Goal: Task Accomplishment & Management: Manage account settings

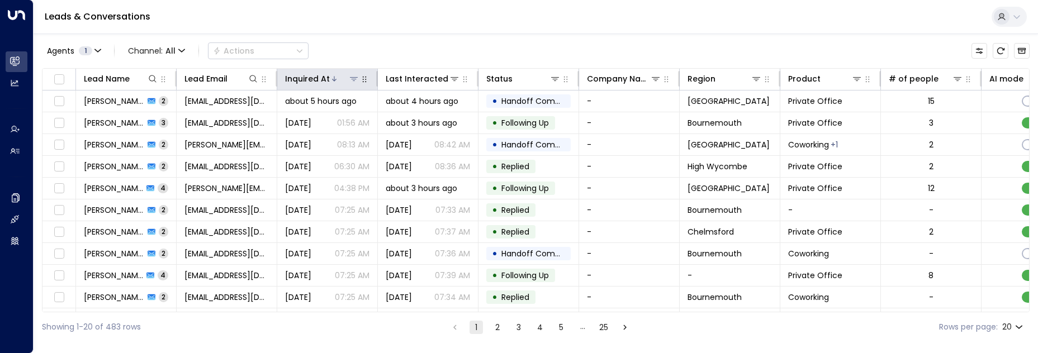
click at [311, 82] on div "Inquired At" at bounding box center [307, 78] width 45 height 13
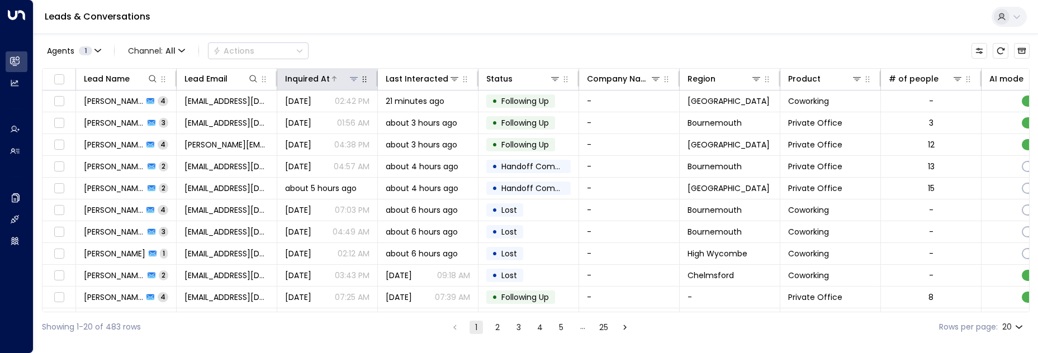
click at [327, 77] on div "Inquired At" at bounding box center [307, 78] width 45 height 13
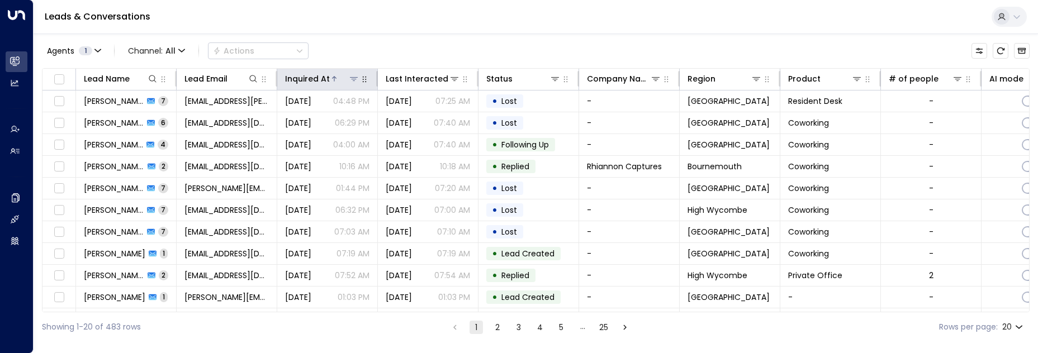
click at [325, 81] on div "Inquired At" at bounding box center [307, 78] width 45 height 13
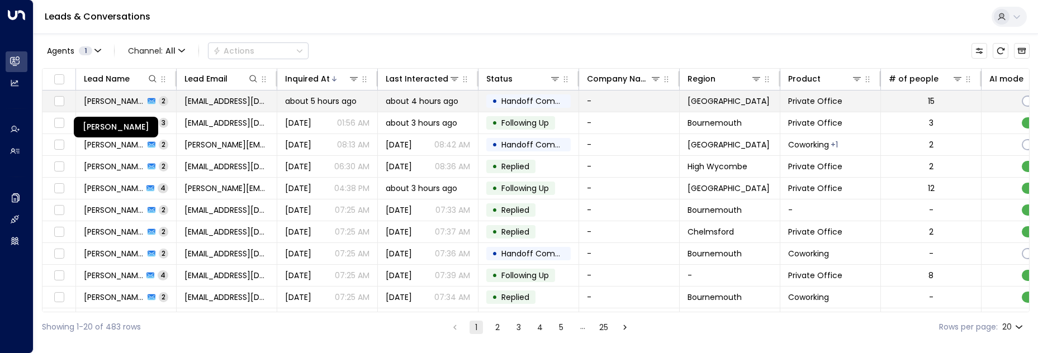
click at [92, 106] on span "[PERSON_NAME]" at bounding box center [114, 101] width 60 height 11
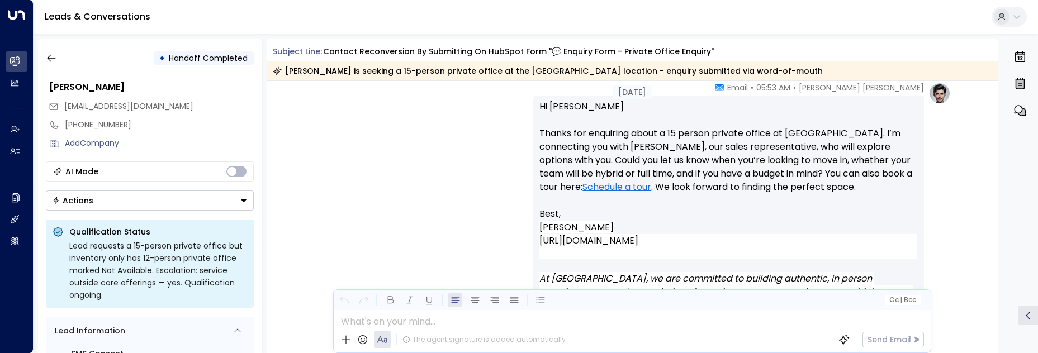
scroll to position [944, 0]
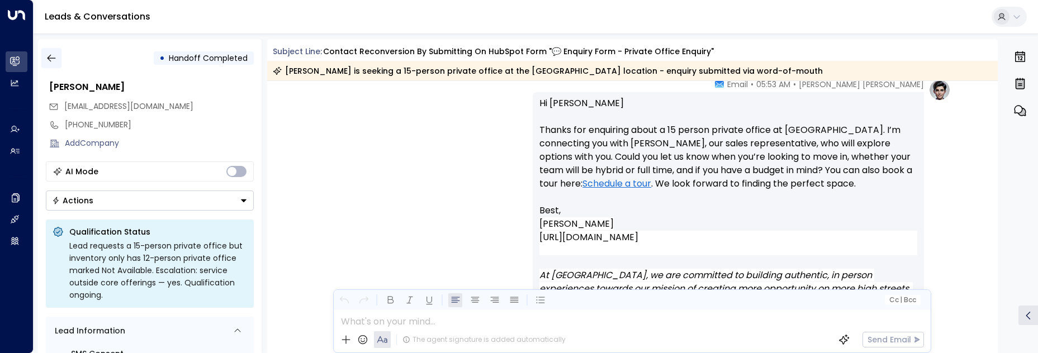
click at [55, 53] on icon "button" at bounding box center [51, 58] width 11 height 11
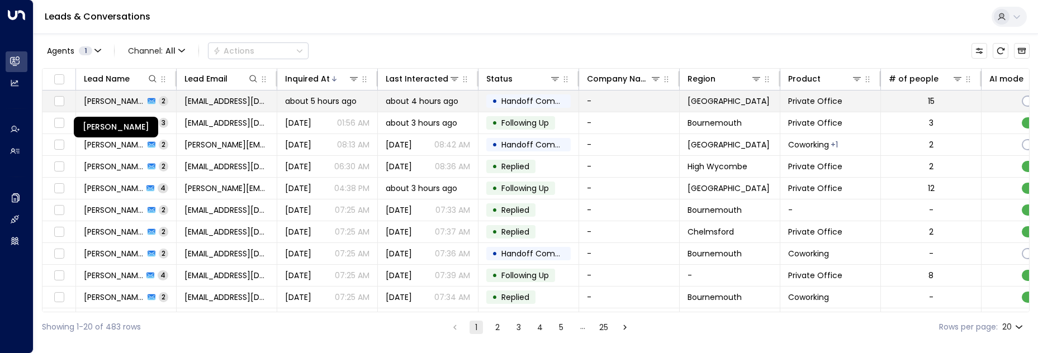
click at [110, 103] on span "[PERSON_NAME]" at bounding box center [114, 101] width 60 height 11
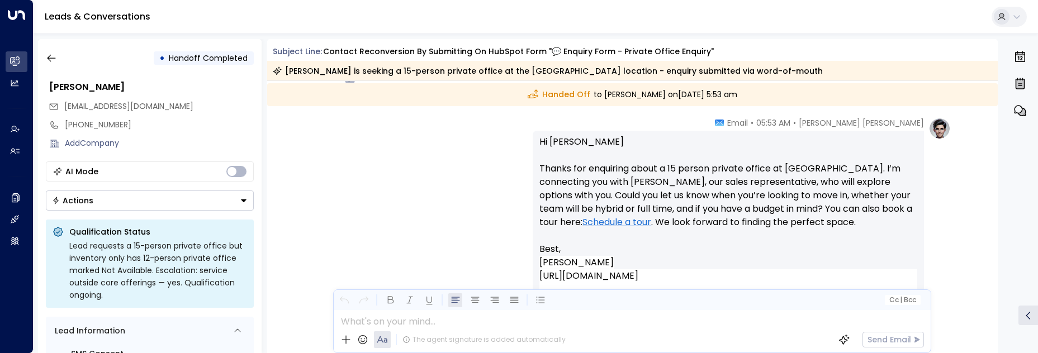
scroll to position [912, 0]
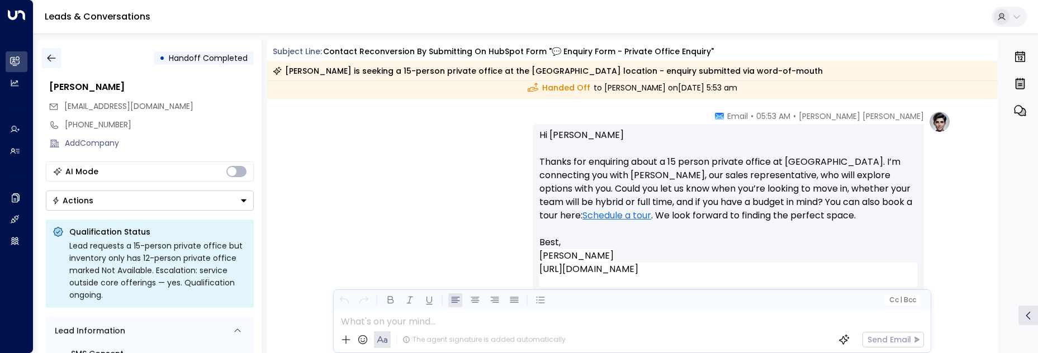
click at [53, 59] on icon "button" at bounding box center [51, 58] width 11 height 11
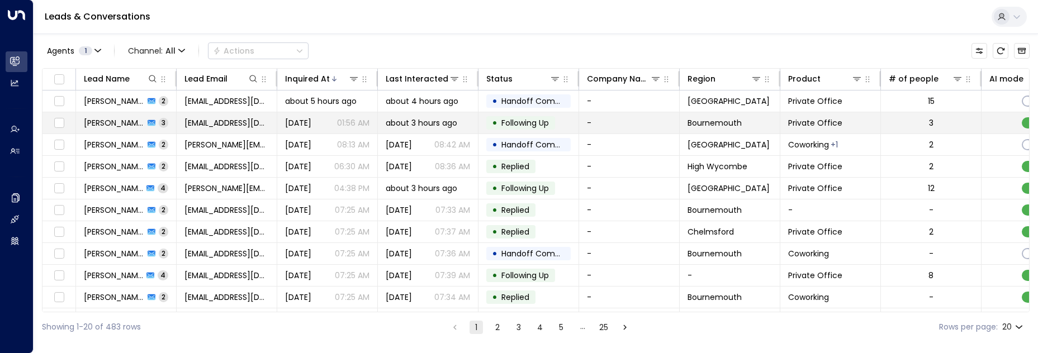
click at [98, 121] on span "[PERSON_NAME]" at bounding box center [114, 122] width 60 height 11
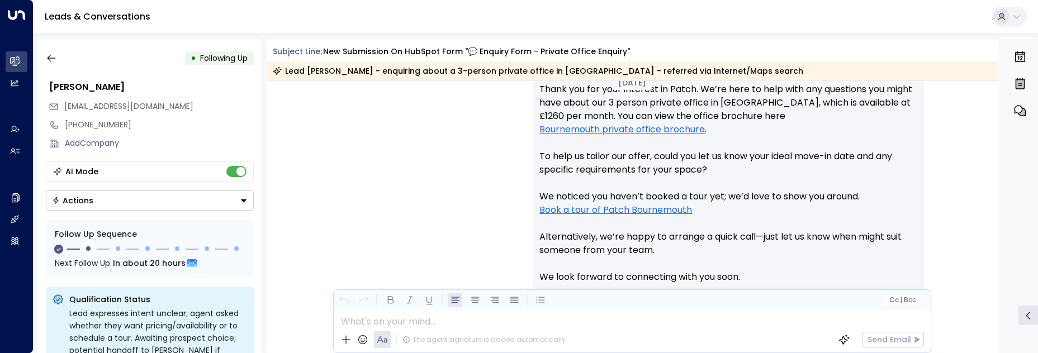
scroll to position [912, 0]
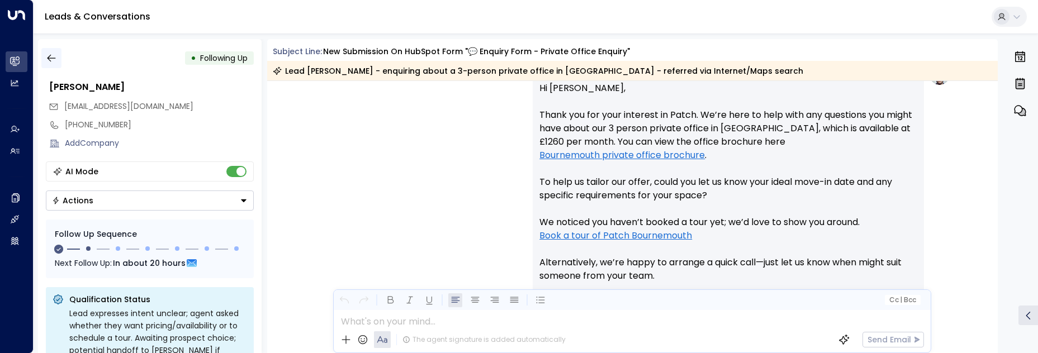
click at [53, 53] on icon "button" at bounding box center [51, 58] width 11 height 11
